Goal: Information Seeking & Learning: Learn about a topic

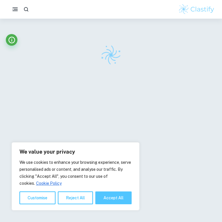
click at [113, 195] on button "Accept All" at bounding box center [113, 197] width 36 height 13
checkbox input "true"
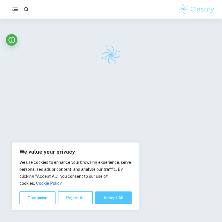
checkbox input "true"
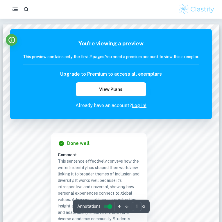
click at [139, 108] on p "Already have an account? Log in!" at bounding box center [111, 105] width 176 height 7
click at [139, 105] on link "Log in!" at bounding box center [139, 105] width 15 height 6
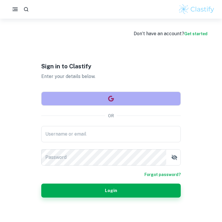
click at [103, 102] on button "button" at bounding box center [110, 98] width 139 height 14
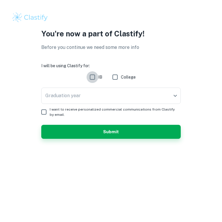
click at [87, 76] on input "IB" at bounding box center [93, 77] width 12 height 12
checkbox input "true"
click at [95, 92] on body "We value your privacy We use cookies to enhance your browsing experience, serve…" at bounding box center [111, 111] width 222 height 222
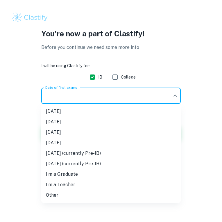
click at [87, 132] on li "May 2026" at bounding box center [110, 132] width 139 height 10
type input "M26"
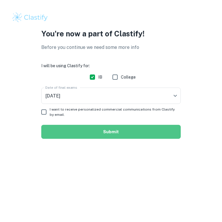
click at [72, 130] on button "Submit" at bounding box center [110, 132] width 139 height 14
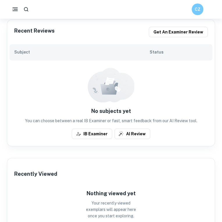
scroll to position [47, 0]
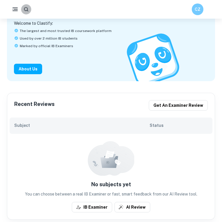
click at [23, 10] on button "button" at bounding box center [26, 9] width 10 height 10
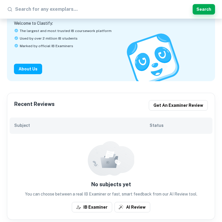
click at [28, 8] on input "text" at bounding box center [102, 9] width 175 height 9
click at [24, 36] on span "Used by over 2 million IB students" at bounding box center [49, 38] width 58 height 5
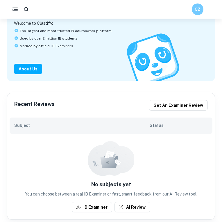
scroll to position [38, 0]
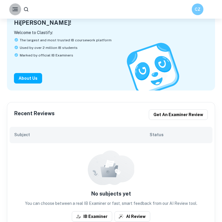
click at [15, 12] on icon "button" at bounding box center [15, 9] width 7 height 7
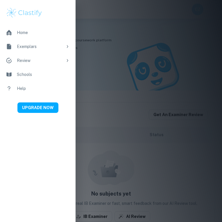
click at [30, 50] on li "Exemplars" at bounding box center [37, 46] width 75 height 14
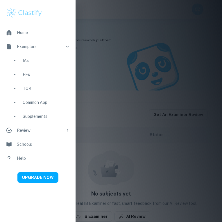
click at [39, 102] on div "Common App" at bounding box center [46, 102] width 47 height 6
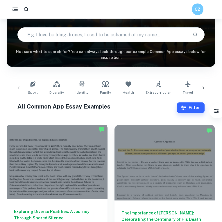
scroll to position [49, 0]
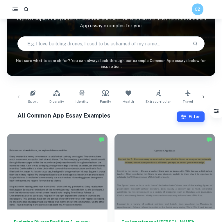
click at [89, 52] on div "Common App Essay Examples Type a couple of keywords or describe yourself. We wi…" at bounding box center [111, 30] width 208 height 77
click at [88, 48] on input "text" at bounding box center [103, 43] width 170 height 16
type input "duel"
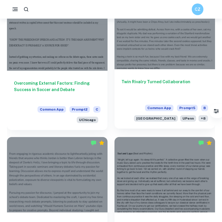
scroll to position [76, 0]
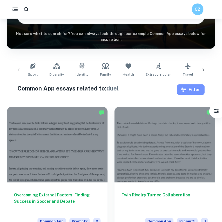
click at [191, 87] on button "Filter" at bounding box center [191, 89] width 28 height 10
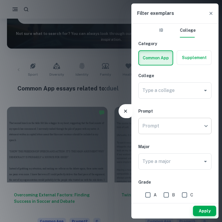
scroll to position [19, 0]
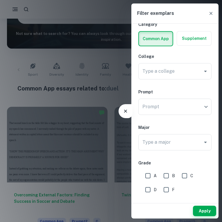
click at [149, 174] on input "A" at bounding box center [148, 176] width 12 height 12
checkbox input "true"
click at [206, 209] on button "Apply" at bounding box center [204, 210] width 23 height 10
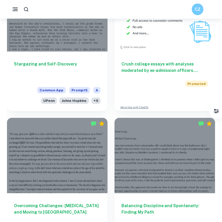
scroll to position [553, 0]
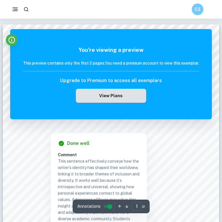
click at [115, 99] on button "View Plans" at bounding box center [111, 96] width 70 height 14
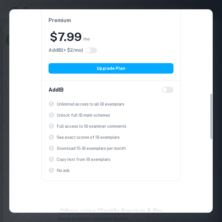
scroll to position [366, 0]
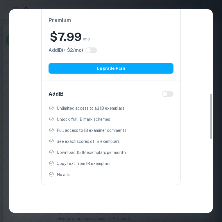
click at [167, 96] on input "checkbox" at bounding box center [165, 93] width 14 height 5
checkbox input "true"
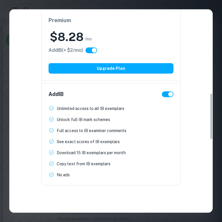
scroll to position [366, 0]
click at [166, 95] on input "checkbox" at bounding box center [170, 93] width 14 height 5
checkbox input "false"
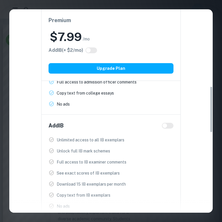
scroll to position [304, 0]
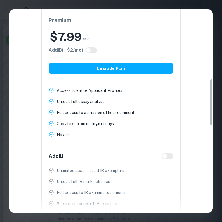
click at [168, 155] on input "checkbox" at bounding box center [165, 156] width 14 height 5
checkbox input "true"
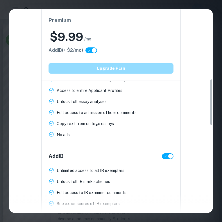
click at [91, 64] on button "Upgrade Plan" at bounding box center [110, 68] width 125 height 10
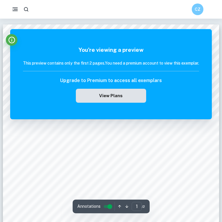
click at [98, 99] on button "View Plans" at bounding box center [111, 96] width 70 height 14
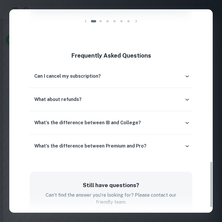
scroll to position [653, 0]
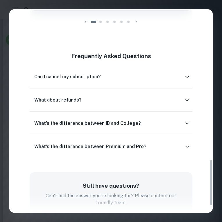
click at [87, 96] on div "What about refunds?" at bounding box center [111, 100] width 163 height 14
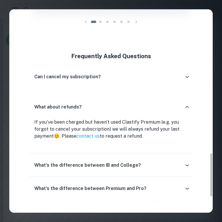
click at [87, 96] on div "What about refunds? If you've been charged but haven't used Clastify Premium (e…" at bounding box center [111, 121] width 163 height 56
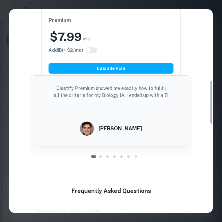
scroll to position [322, 0]
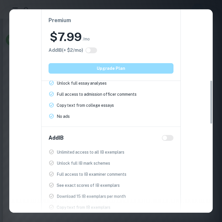
click at [87, 72] on button "Upgrade Plan" at bounding box center [110, 68] width 125 height 10
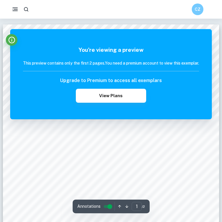
click at [211, 32] on div "You're viewing a preview This preview contains only the first 2 pages. You need…" at bounding box center [110, 74] width 201 height 90
click at [9, 44] on button "Info" at bounding box center [12, 40] width 12 height 12
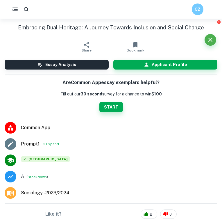
click at [50, 27] on h1 "Embracing Dual Heritage: A Journey Towards Inclusion and Social Change" at bounding box center [111, 27] width 213 height 8
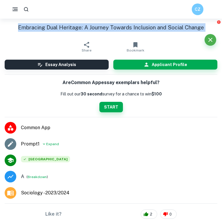
copy aside "Embracing Dual Heritage: A Journey Towards Inclusion and Social Change Share"
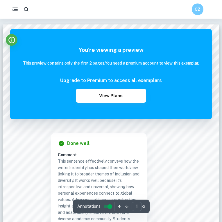
scroll to position [1, 0]
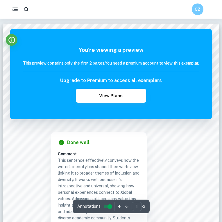
click at [81, 65] on h6 "This preview contains only the first 2 pages. You need a premium account to vie…" at bounding box center [111, 63] width 176 height 6
click at [91, 69] on div "This preview contains only the first 2 pages. You need a premium account to vie…" at bounding box center [111, 65] width 176 height 11
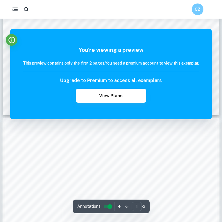
scroll to position [299, 0]
click at [10, 37] on icon "Info" at bounding box center [11, 40] width 7 height 7
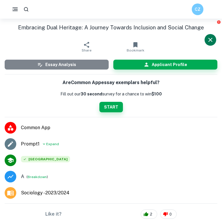
click at [54, 63] on h6 "Essay Analysis" at bounding box center [60, 64] width 31 height 6
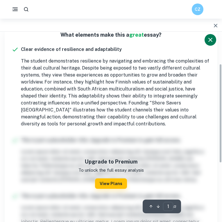
scroll to position [0, 0]
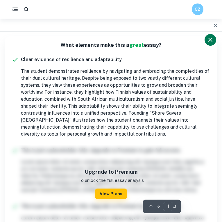
click at [207, 42] on icon "Close" at bounding box center [210, 39] width 7 height 7
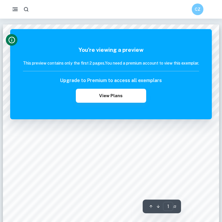
click at [27, 6] on button "button" at bounding box center [26, 9] width 11 height 11
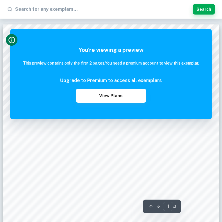
click at [47, 30] on div "You're viewing a preview This preview contains only the first 2 pages. You need…" at bounding box center [110, 74] width 201 height 90
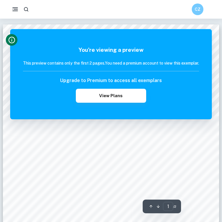
click at [12, 3] on div at bounding box center [14, 9] width 15 height 12
click at [10, 46] on div at bounding box center [12, 41] width 12 height 15
click at [10, 42] on icon "Info" at bounding box center [12, 40] width 8 height 8
